Goal: Find specific page/section

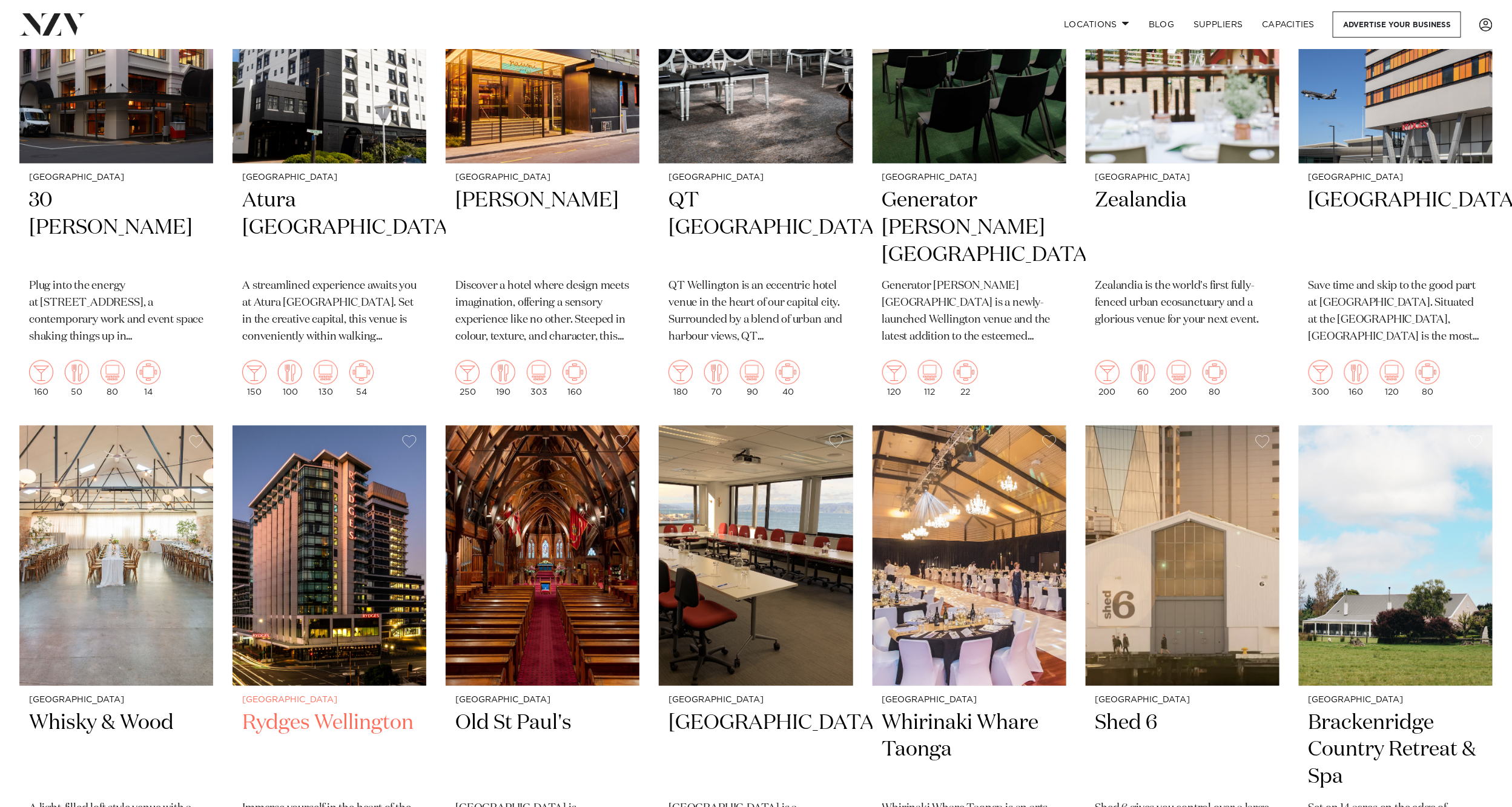
scroll to position [636, 0]
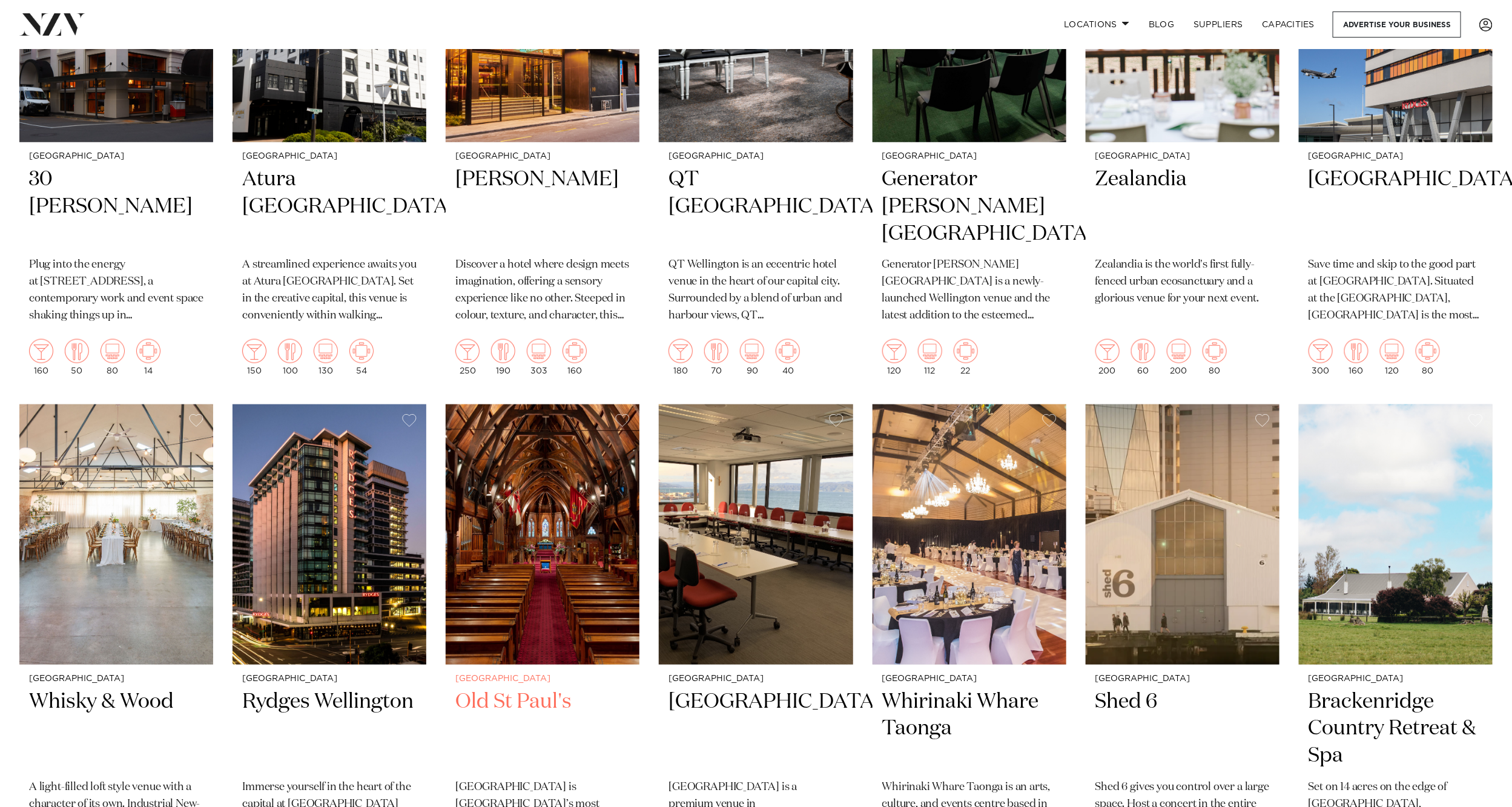
click at [524, 470] on img at bounding box center [542, 534] width 194 height 259
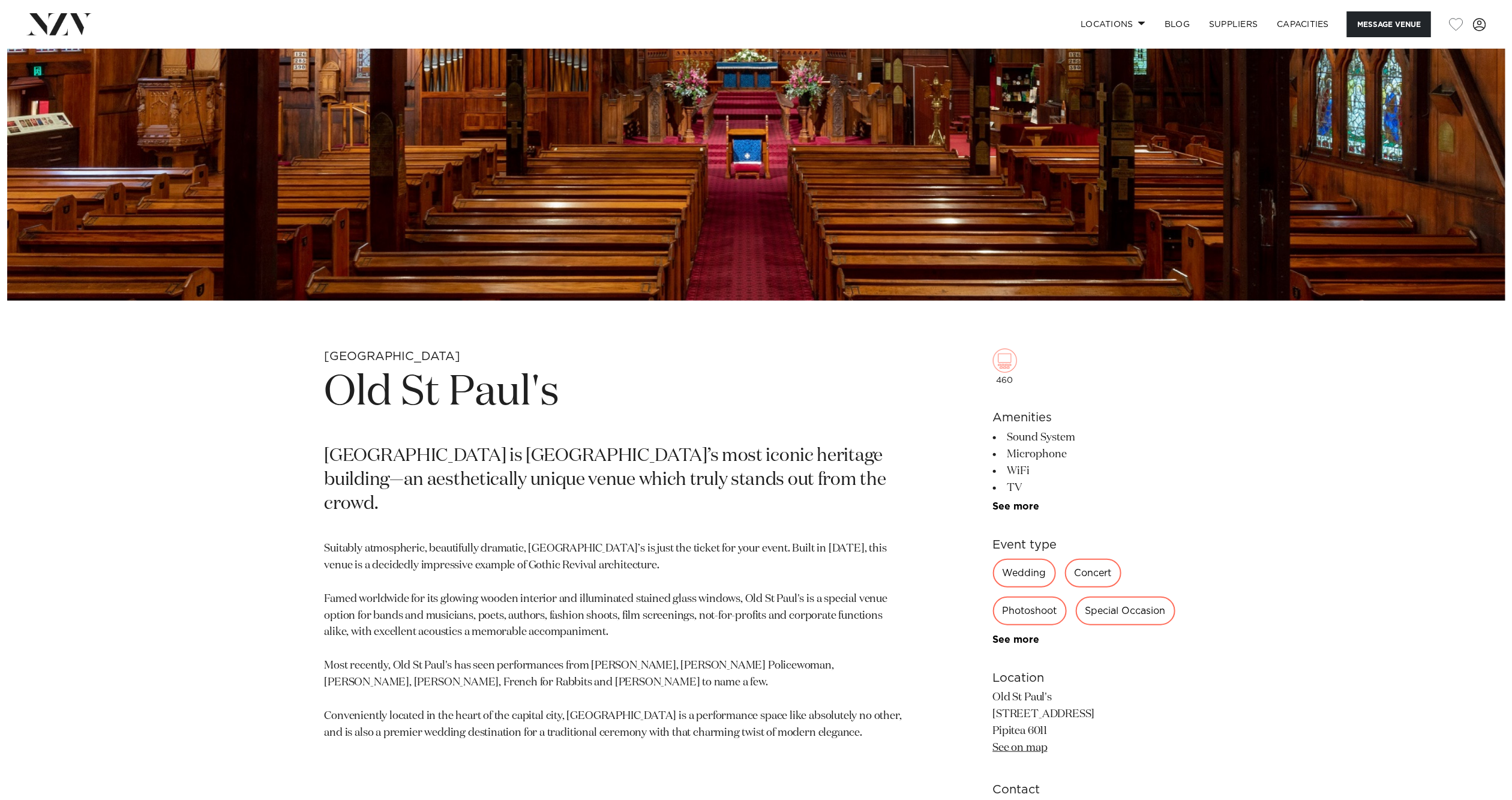
scroll to position [1080, 0]
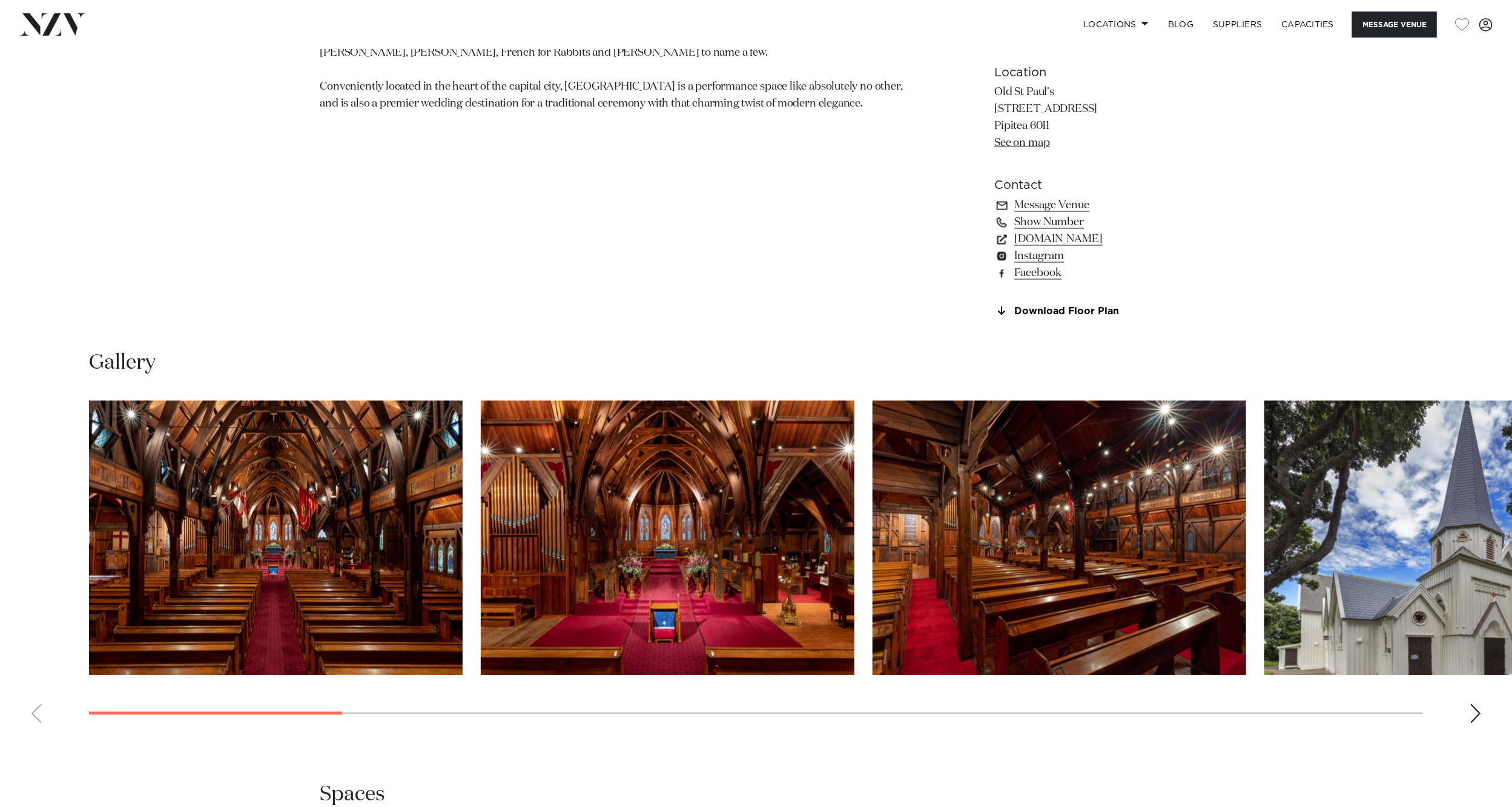
click at [1390, 551] on img "4 / 18" at bounding box center [1451, 537] width 374 height 274
